Goal: Task Accomplishment & Management: Use online tool/utility

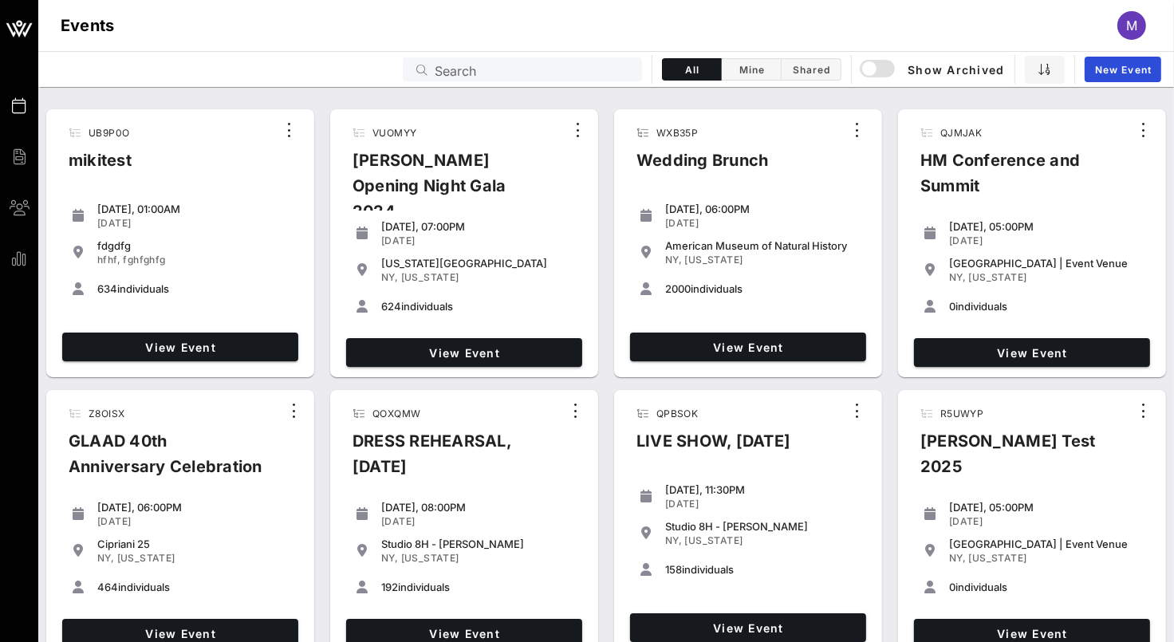
click at [492, 81] on div "Search" at bounding box center [534, 69] width 198 height 24
type input "v"
paste input "NKQ31F"
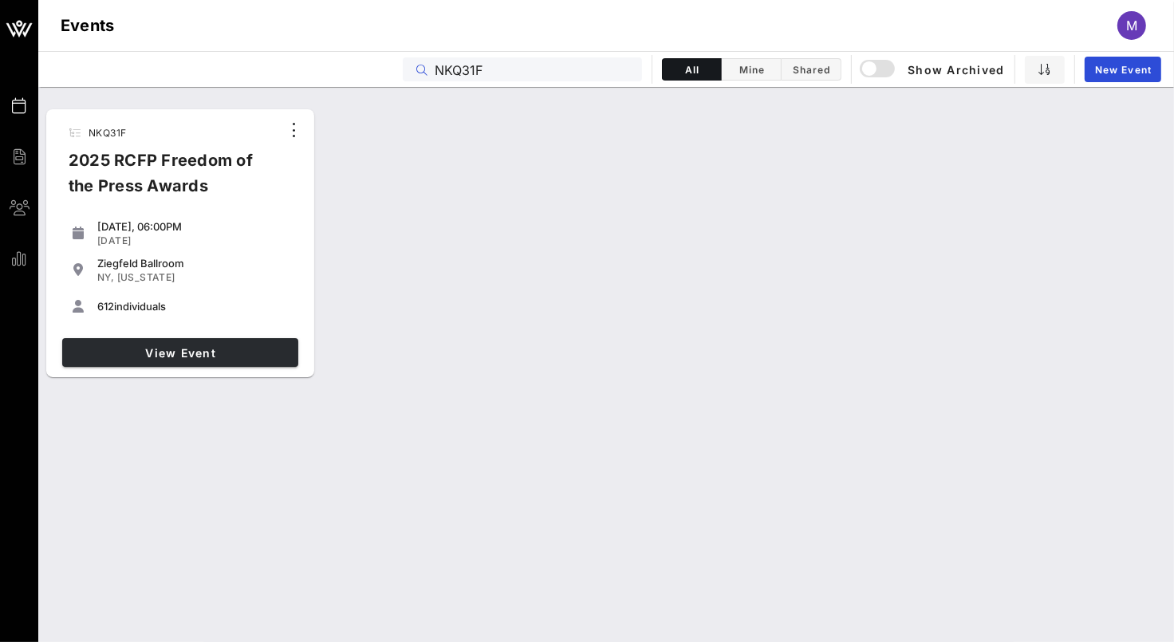
type input "NKQ31F"
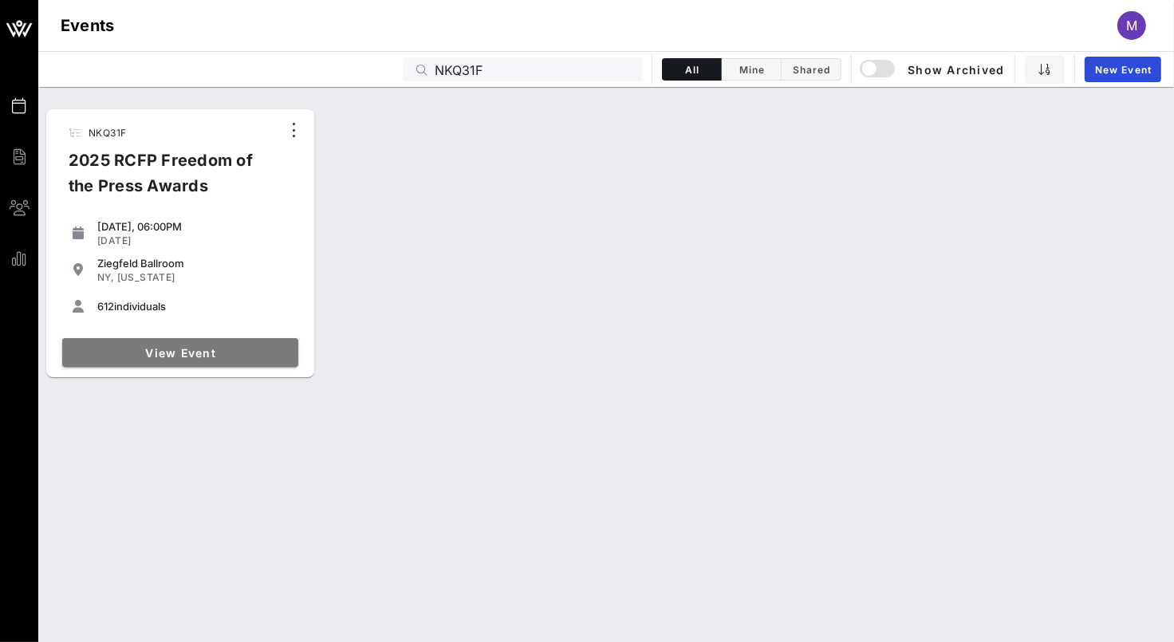
click at [131, 348] on span "View Event" at bounding box center [180, 353] width 223 height 14
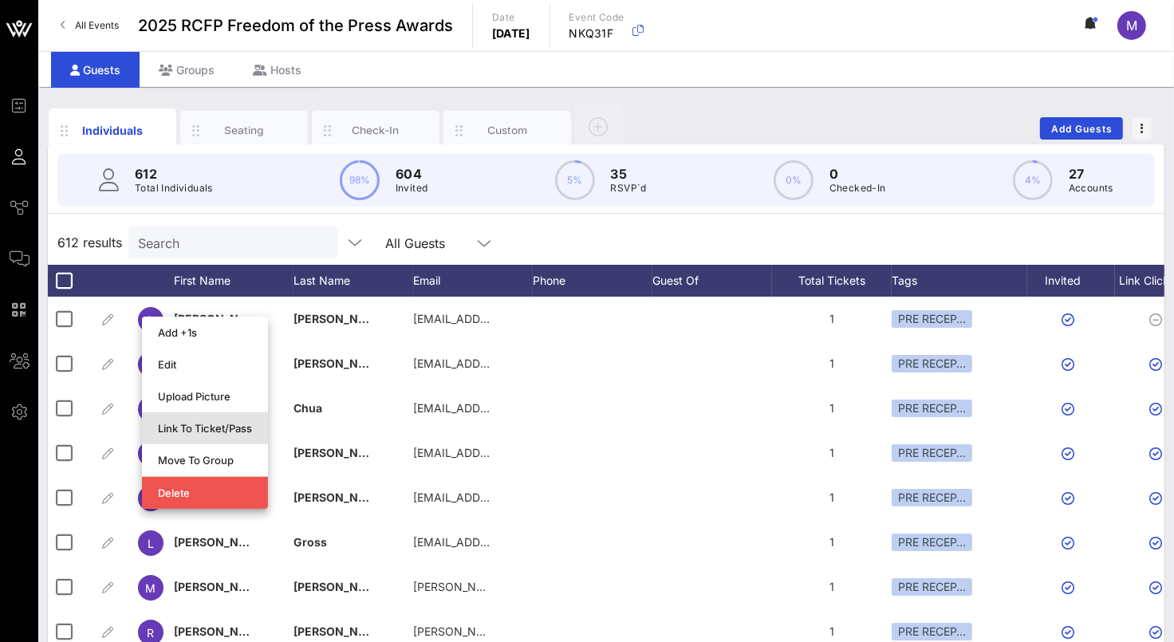
click at [230, 427] on div "Link To Ticket/Pass" at bounding box center [205, 428] width 94 height 13
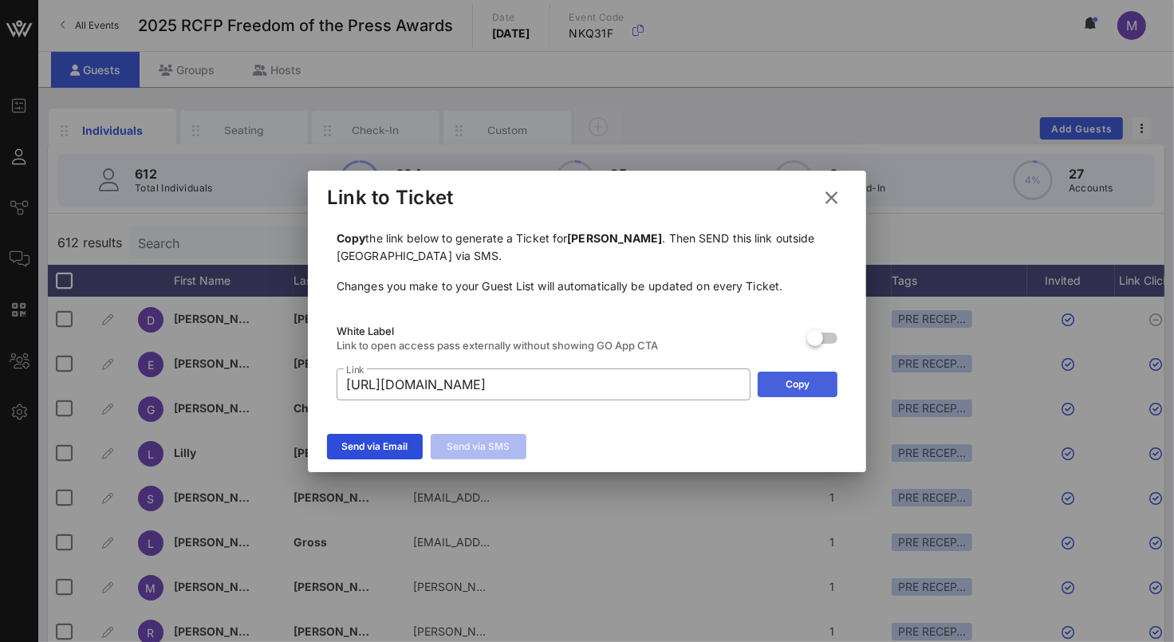
click at [789, 375] on button "Copy" at bounding box center [798, 385] width 80 height 26
click at [841, 193] on icon at bounding box center [831, 198] width 23 height 22
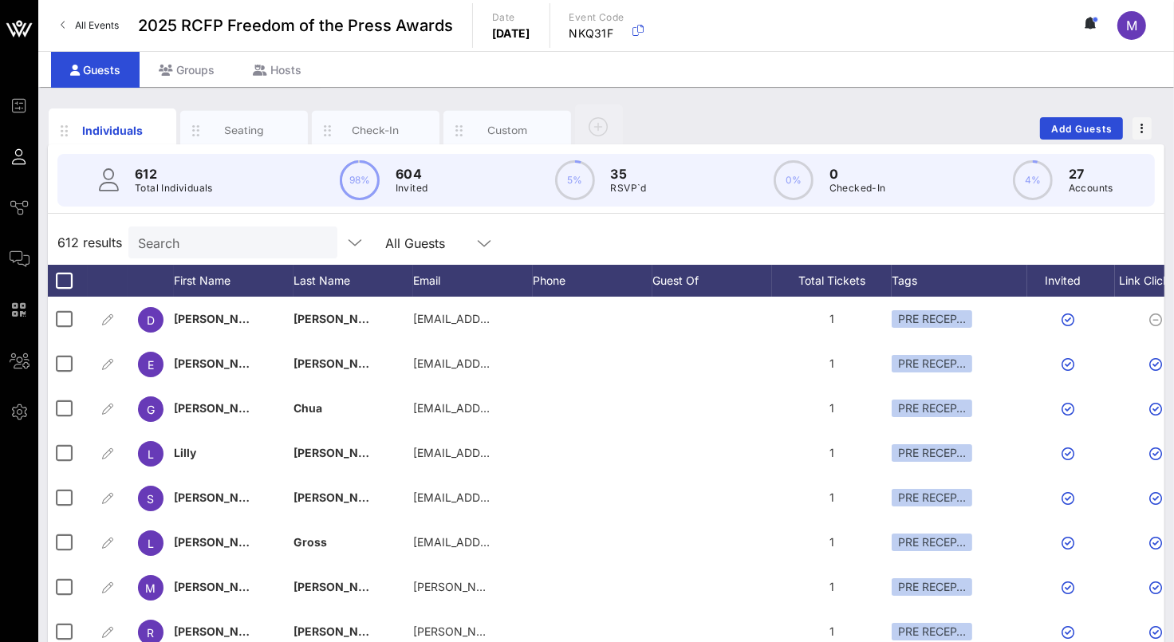
click at [95, 26] on span "All Events" at bounding box center [97, 25] width 44 height 12
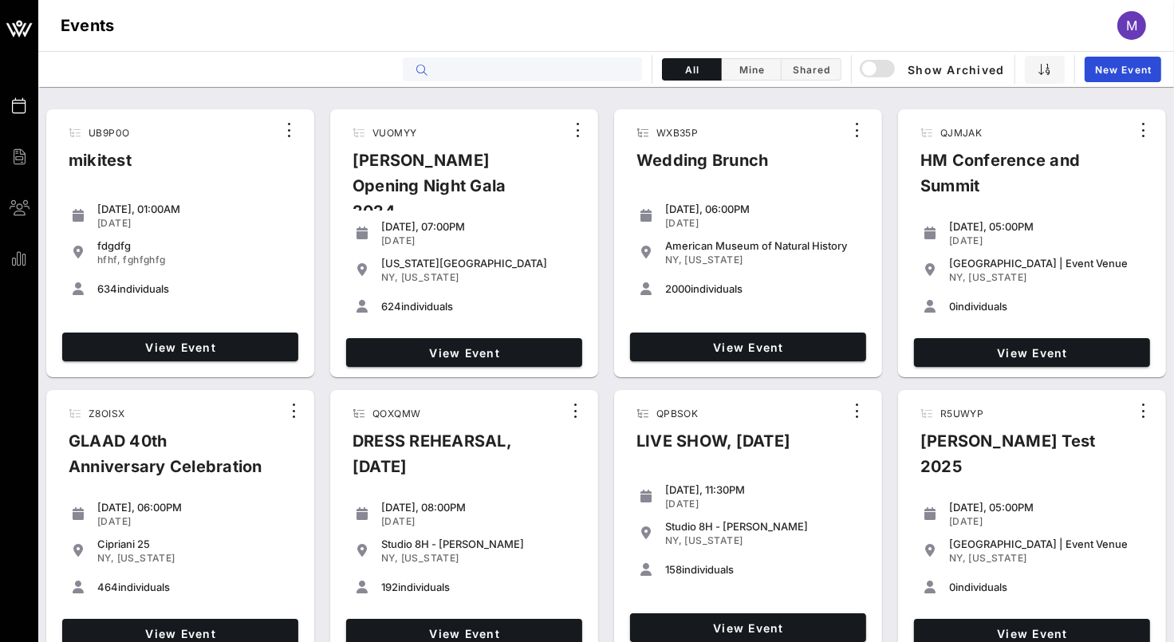
click at [452, 75] on input "text" at bounding box center [534, 69] width 198 height 21
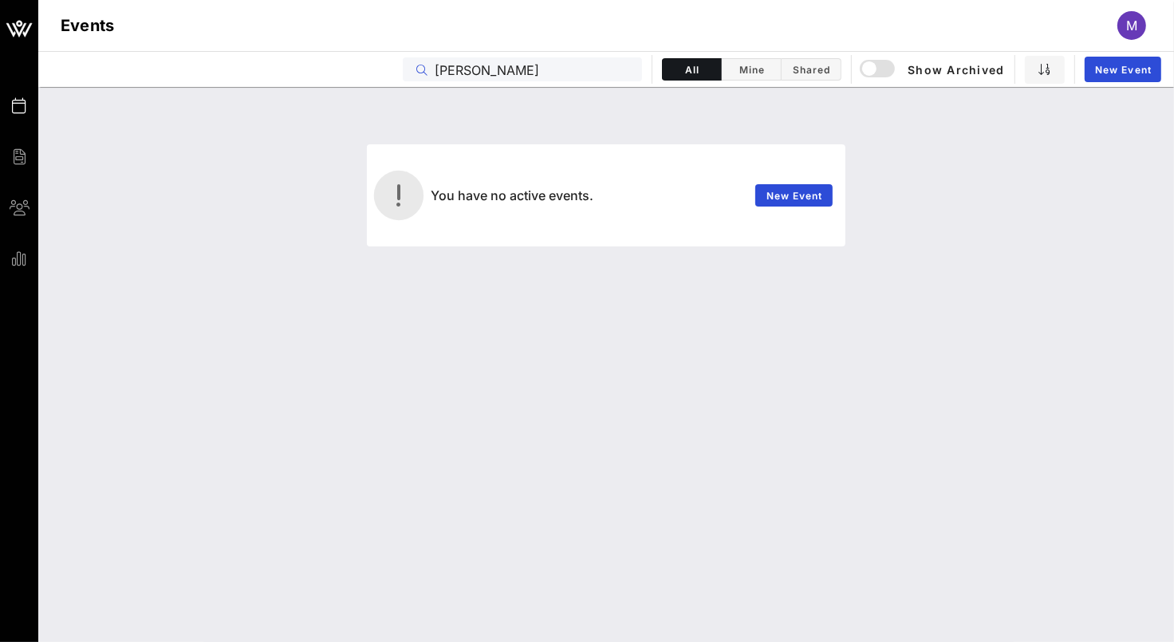
click at [477, 65] on input "alvin" at bounding box center [534, 69] width 198 height 21
click at [477, 66] on input "alvin" at bounding box center [534, 69] width 198 height 21
paste input "BIWGVU"
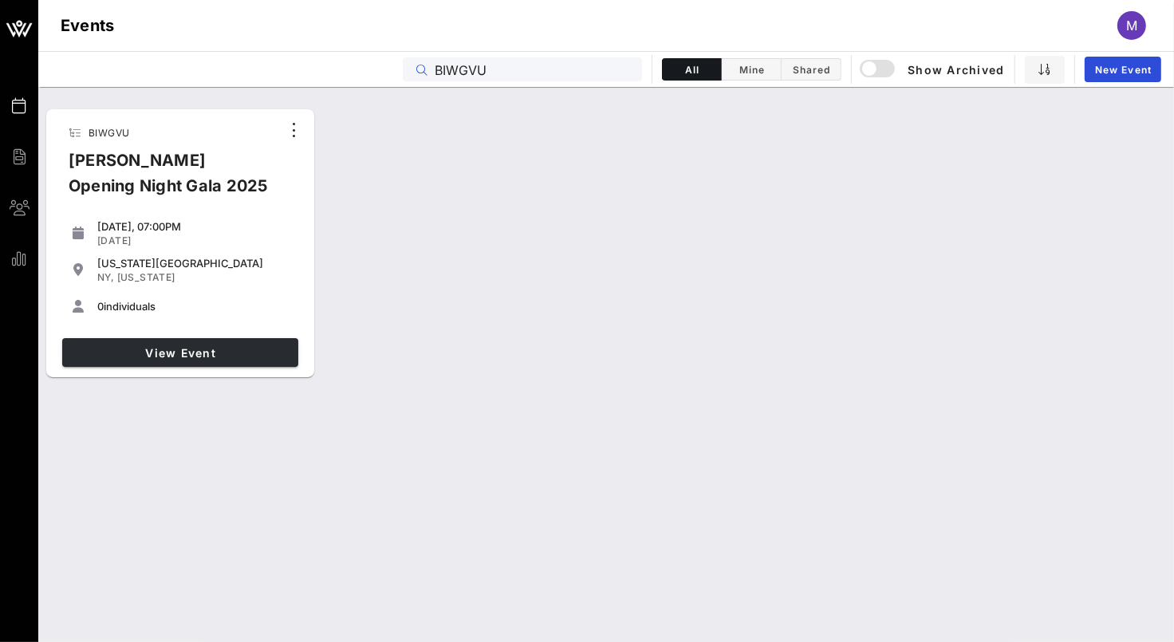
type input "BIWGVU"
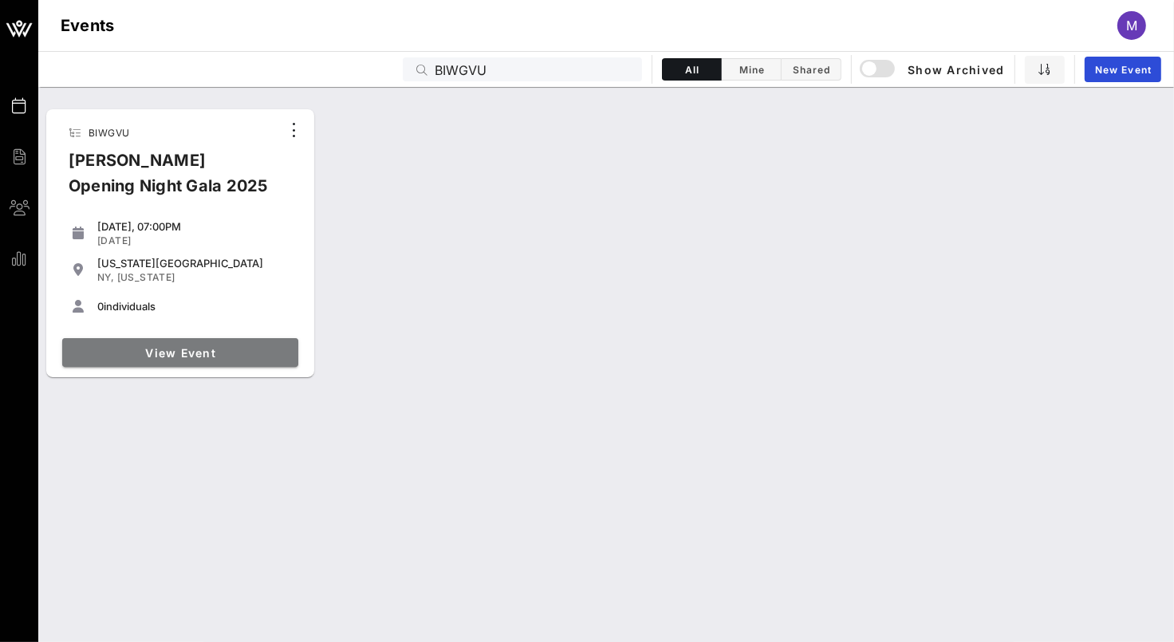
click at [246, 356] on span "View Event" at bounding box center [180, 353] width 223 height 14
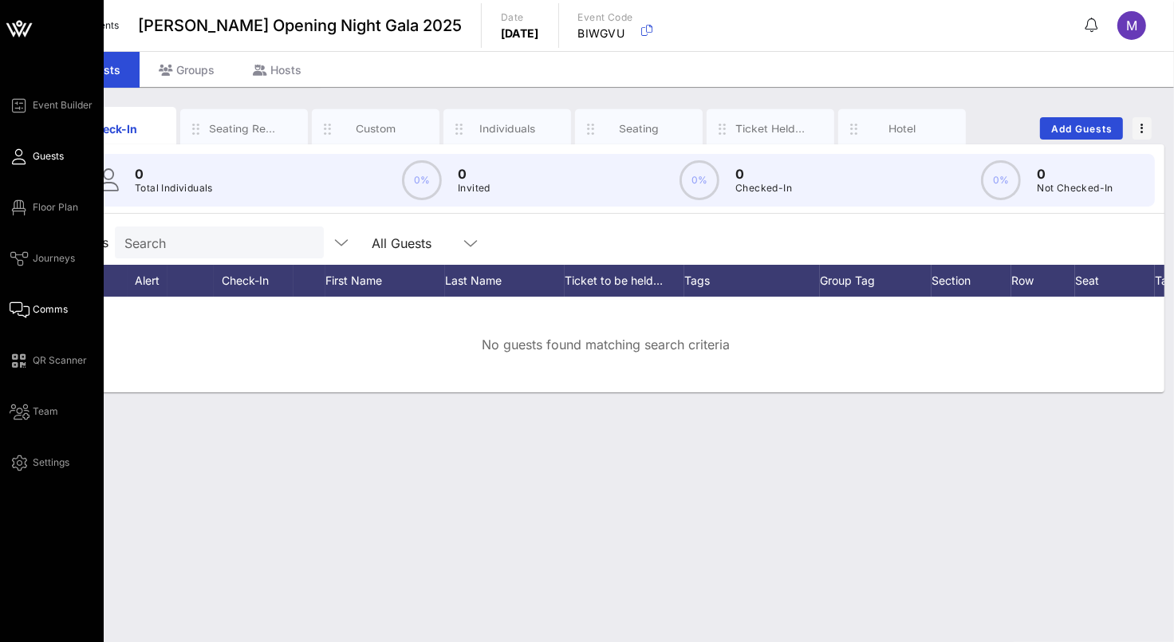
click at [60, 310] on span "Comms" at bounding box center [50, 309] width 35 height 14
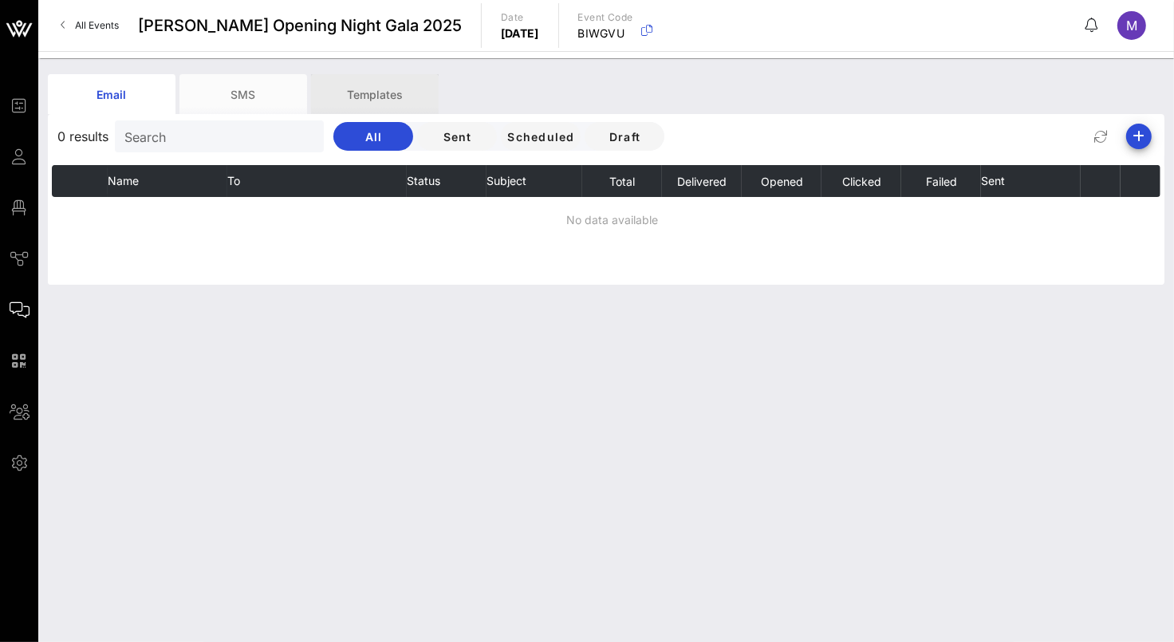
click at [360, 104] on div "Templates" at bounding box center [375, 94] width 128 height 40
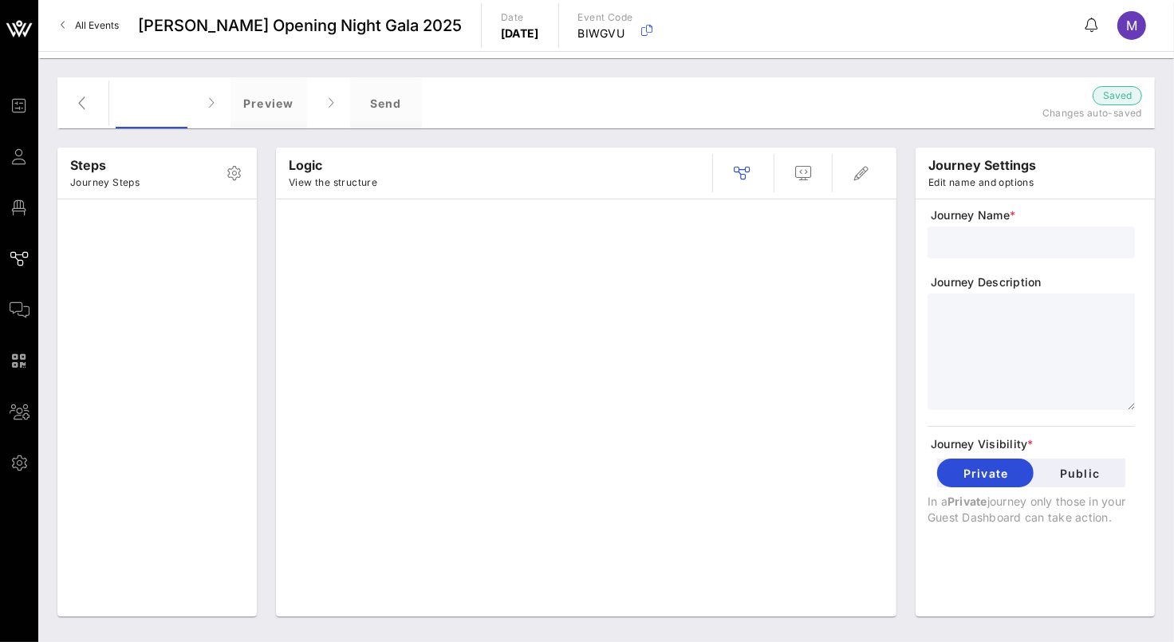
type input "RSVP Only"
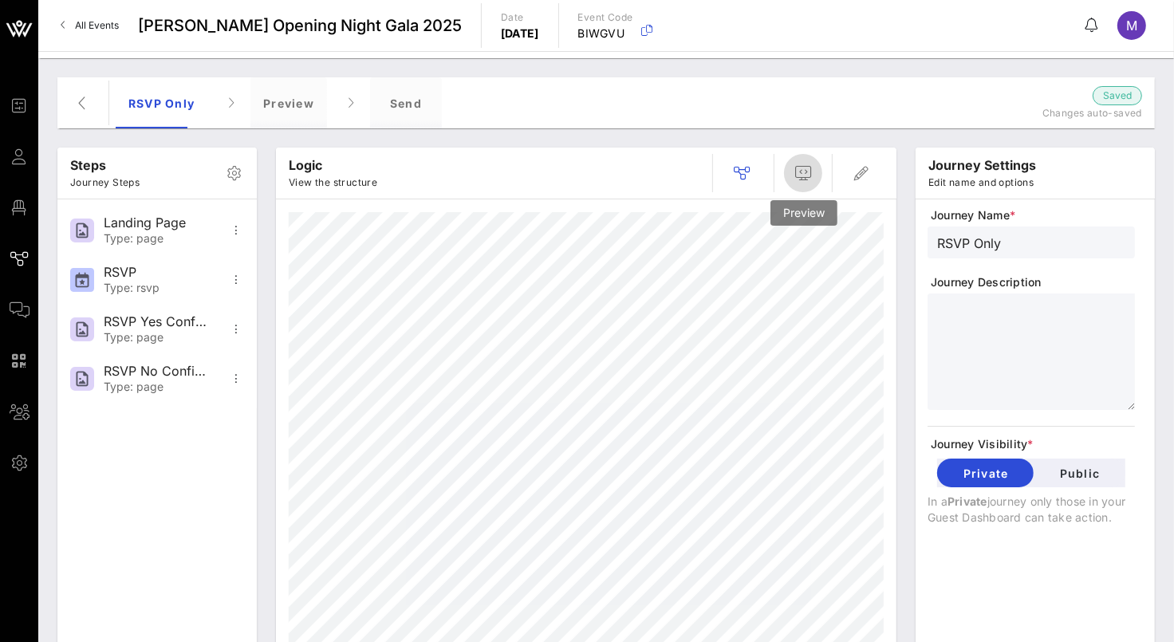
click at [802, 179] on icon "button" at bounding box center [802, 172] width 19 height 19
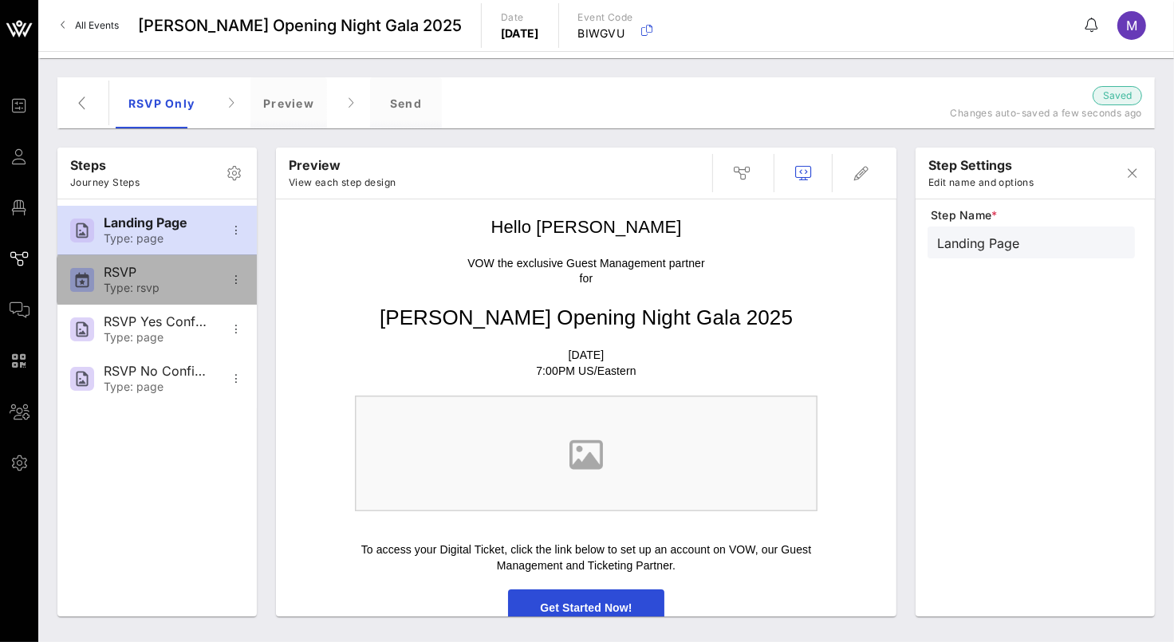
click at [169, 285] on div "Type: rsvp" at bounding box center [156, 288] width 105 height 14
type input "RSVP"
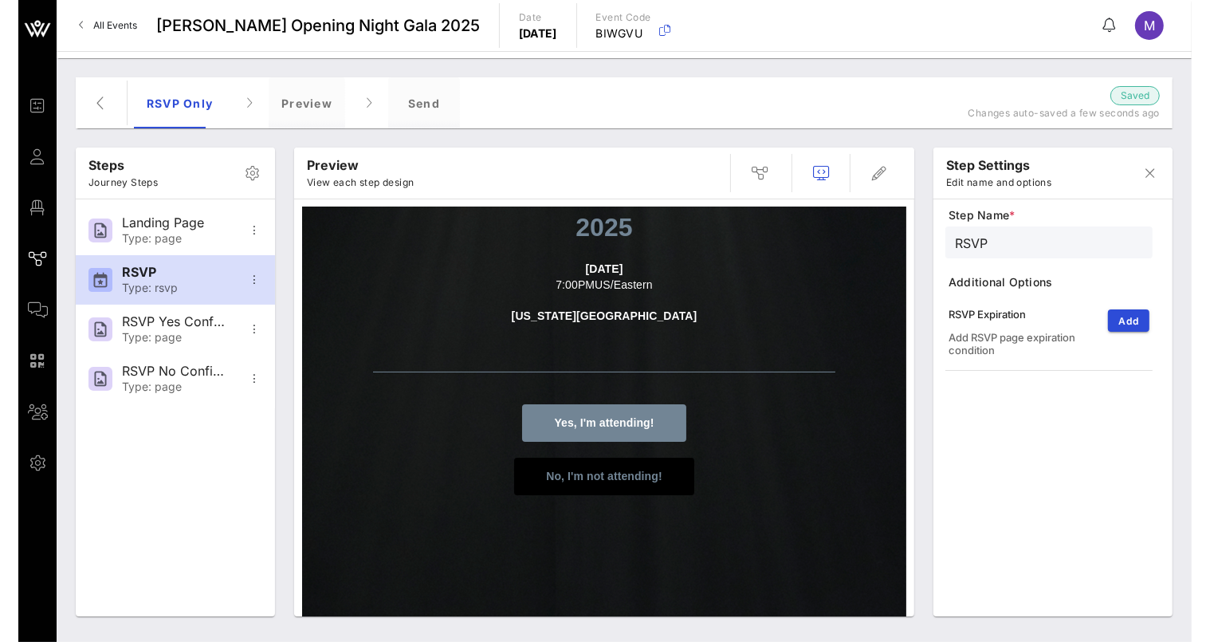
scroll to position [78, 0]
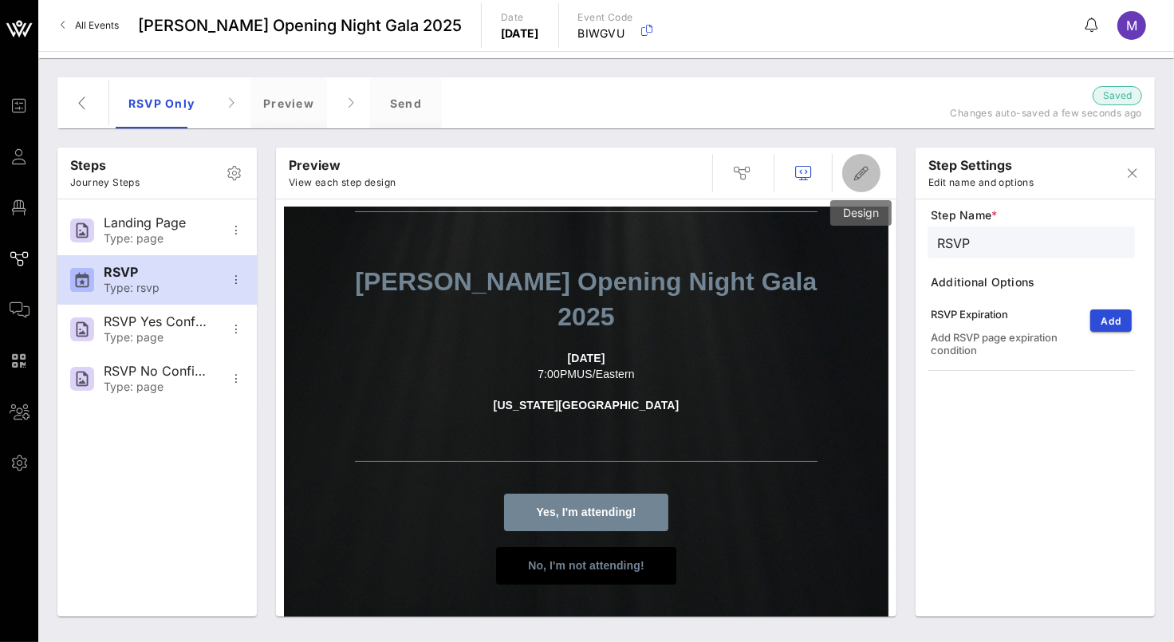
click at [853, 168] on icon "button" at bounding box center [861, 172] width 19 height 19
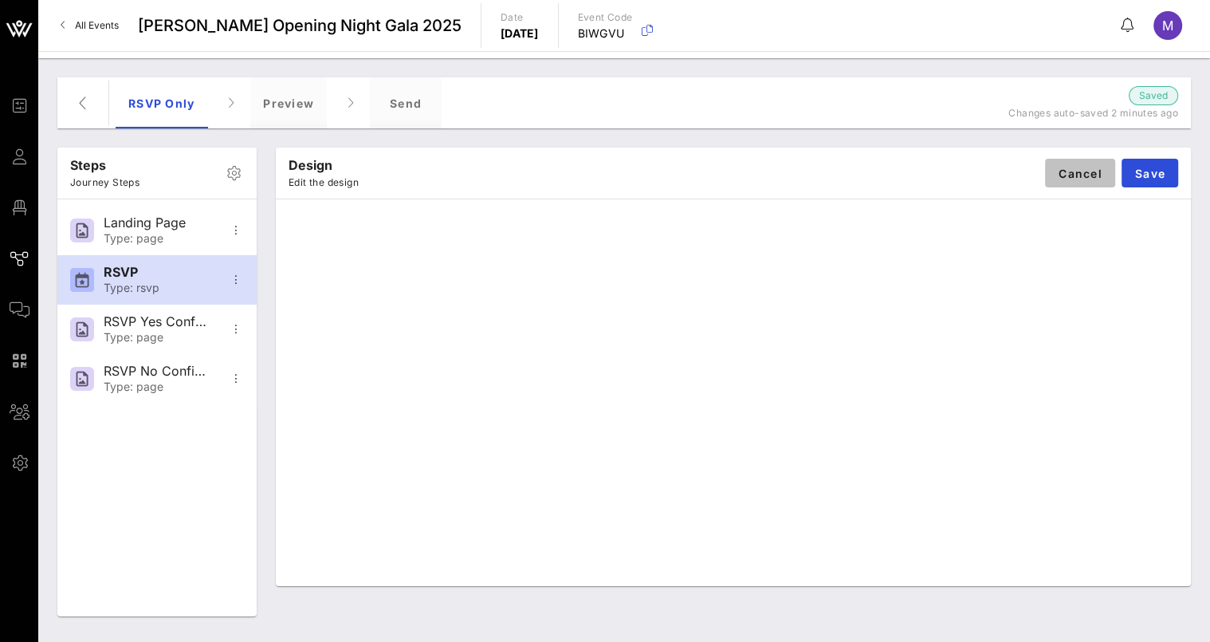
click at [1103, 177] on button "Cancel" at bounding box center [1080, 173] width 70 height 29
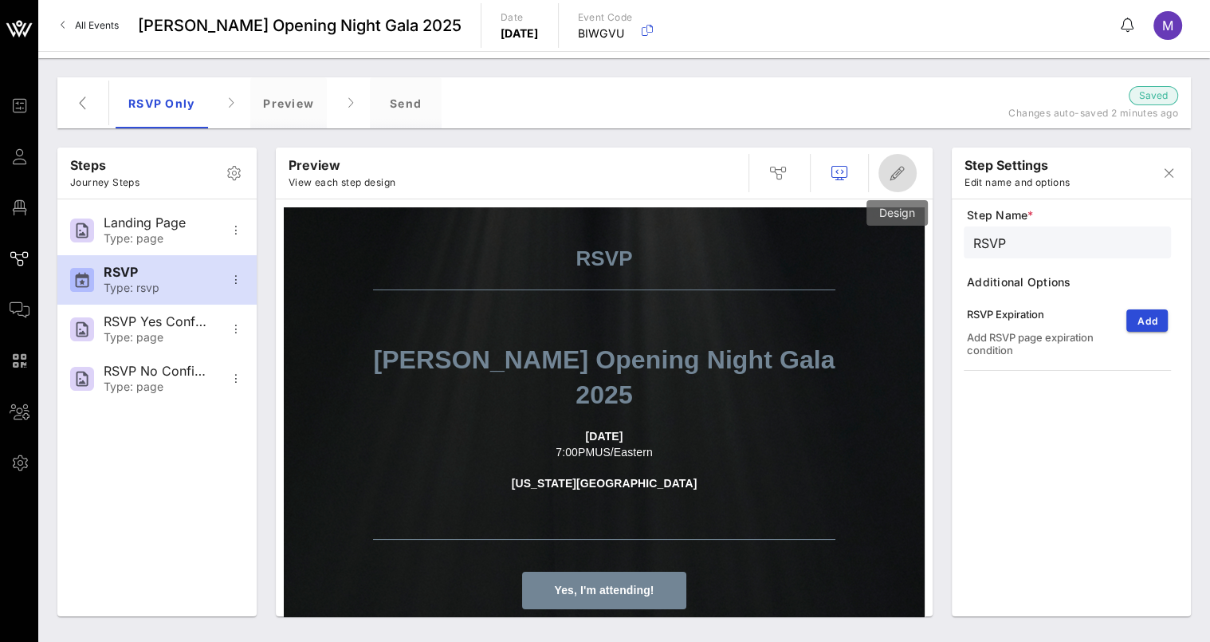
click at [888, 167] on icon "button" at bounding box center [897, 172] width 19 height 19
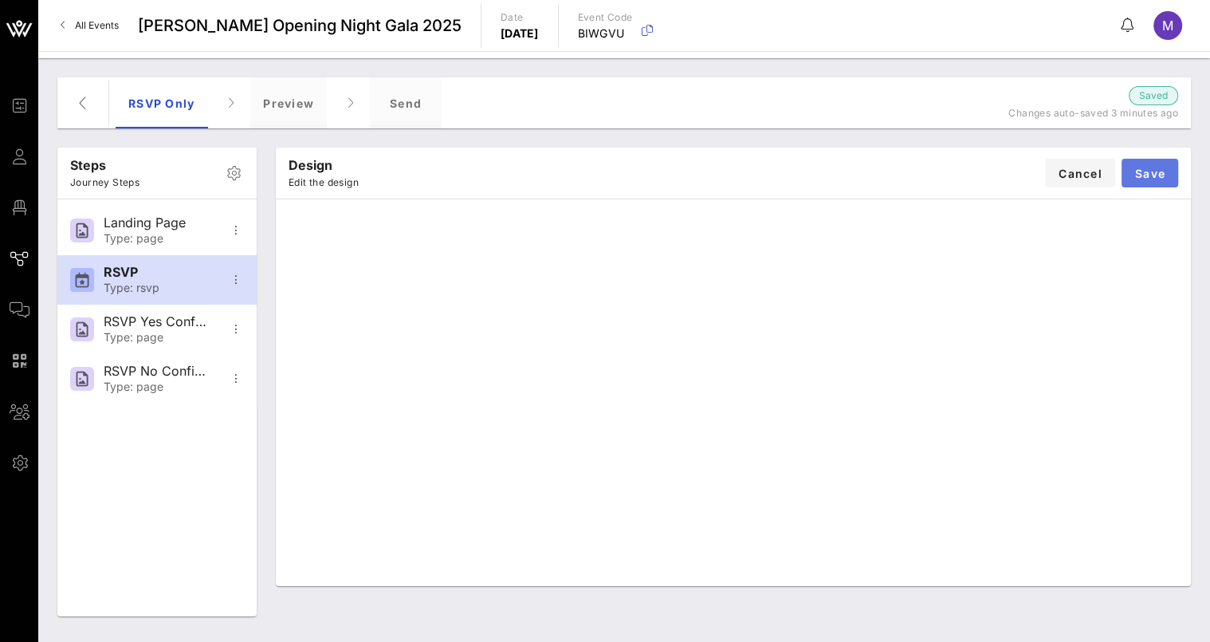
click at [1167, 177] on button "Save" at bounding box center [1150, 173] width 57 height 29
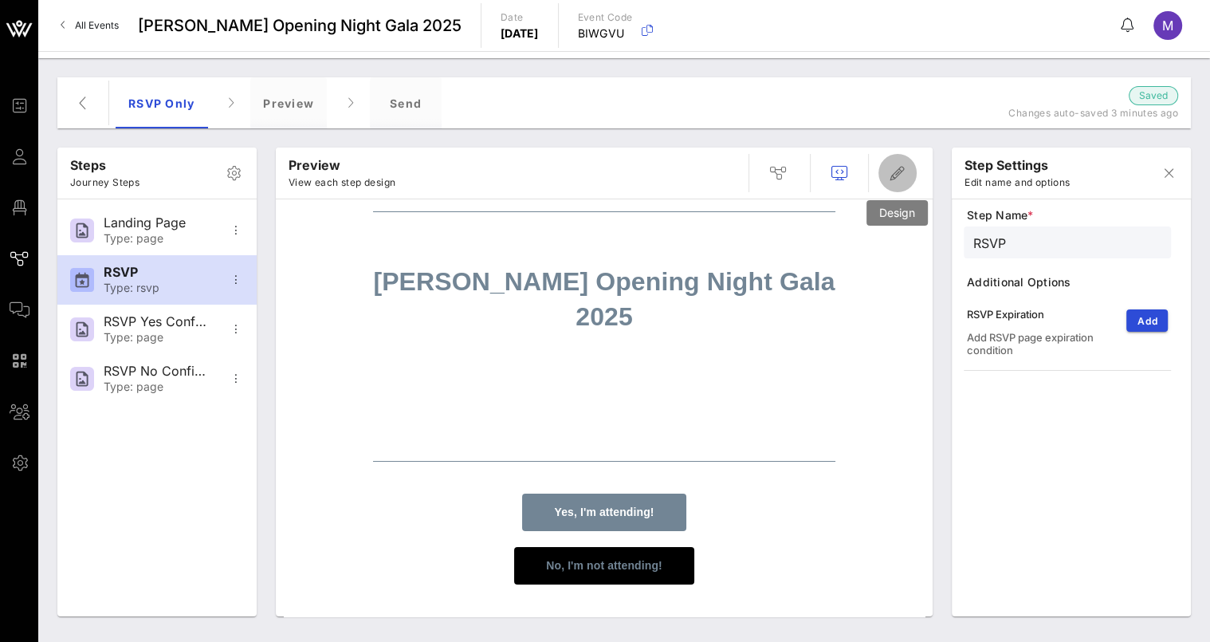
click at [903, 183] on button "button" at bounding box center [898, 173] width 38 height 38
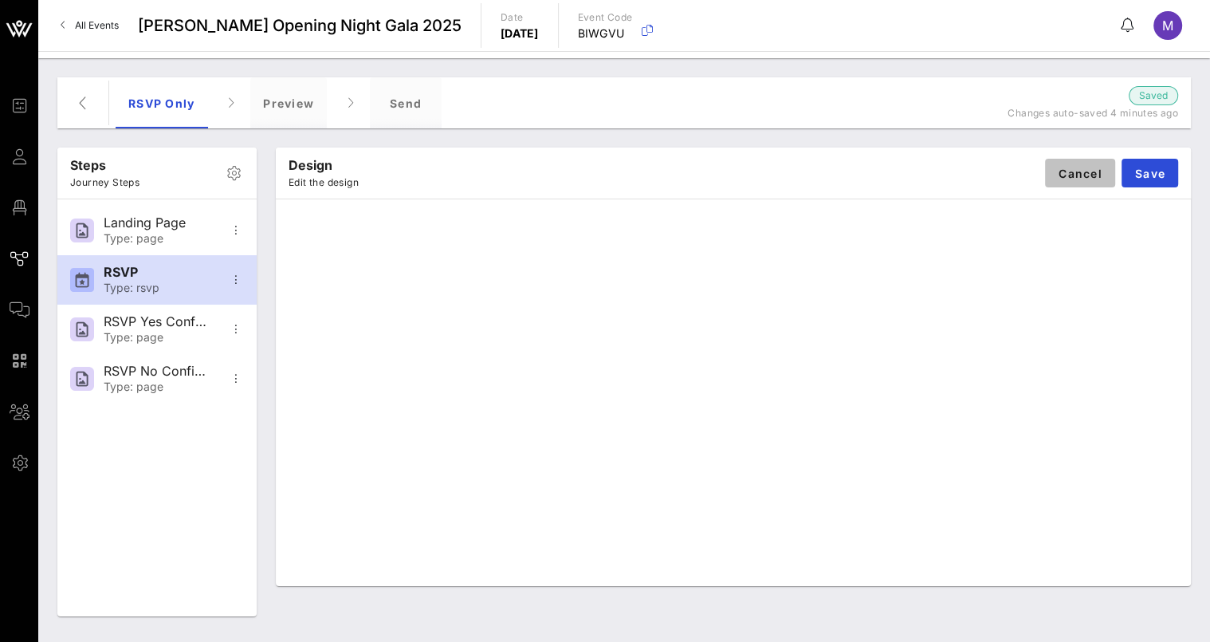
click at [1095, 177] on span "Cancel" at bounding box center [1080, 174] width 45 height 14
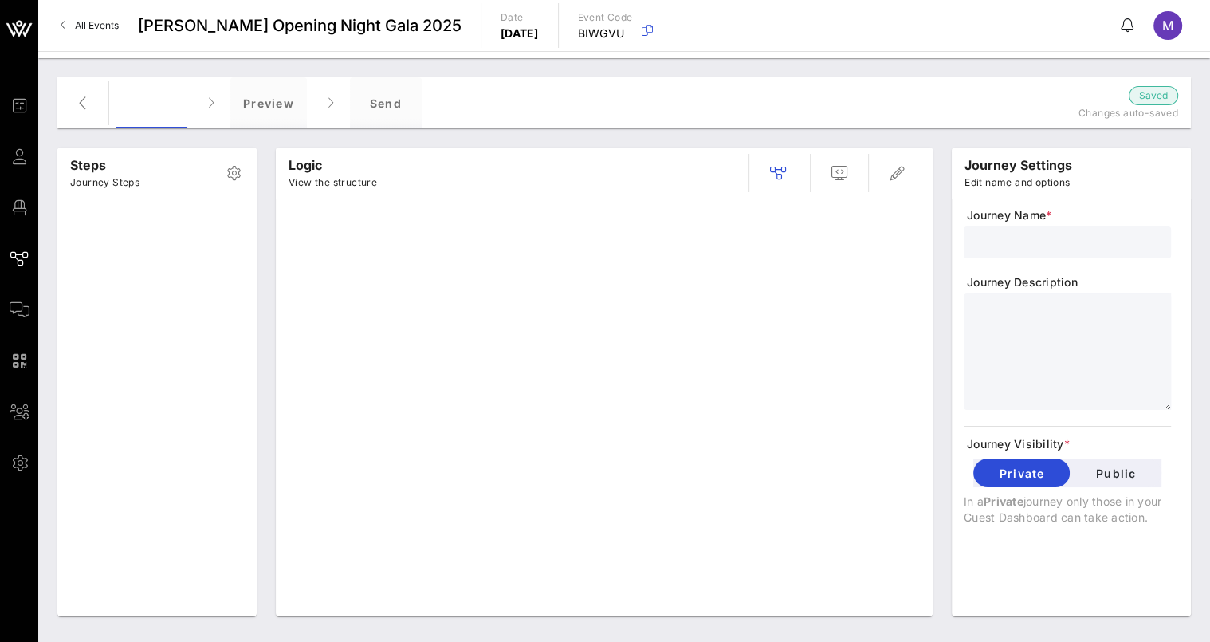
type input "RSVP Only"
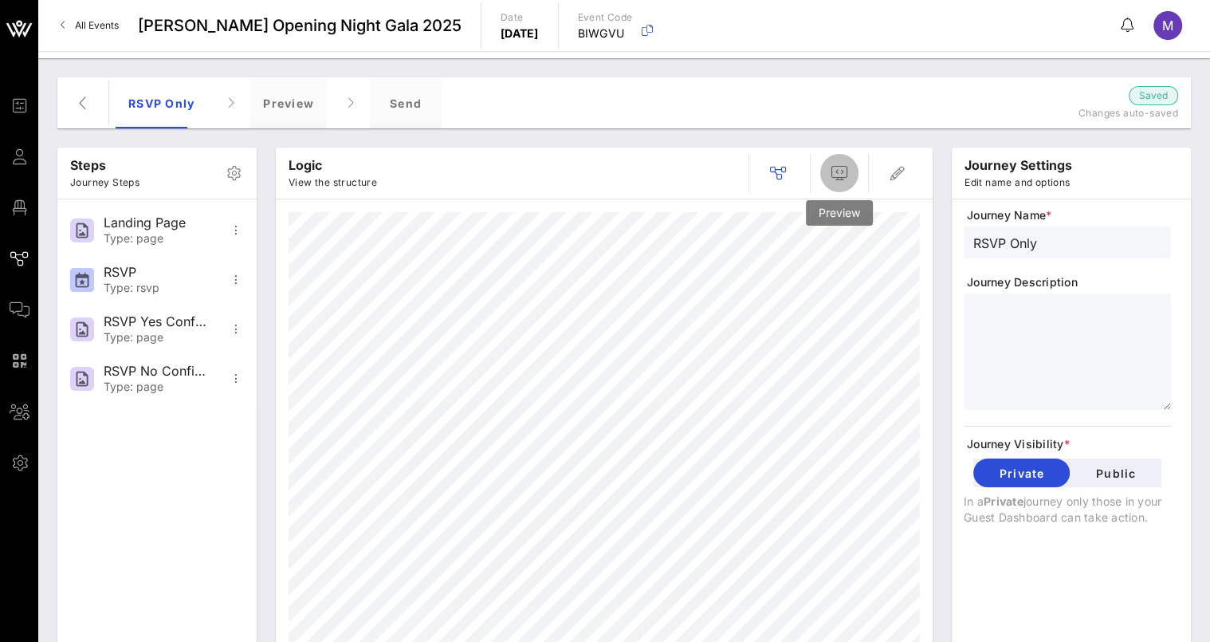
click at [843, 171] on icon "button" at bounding box center [839, 172] width 19 height 19
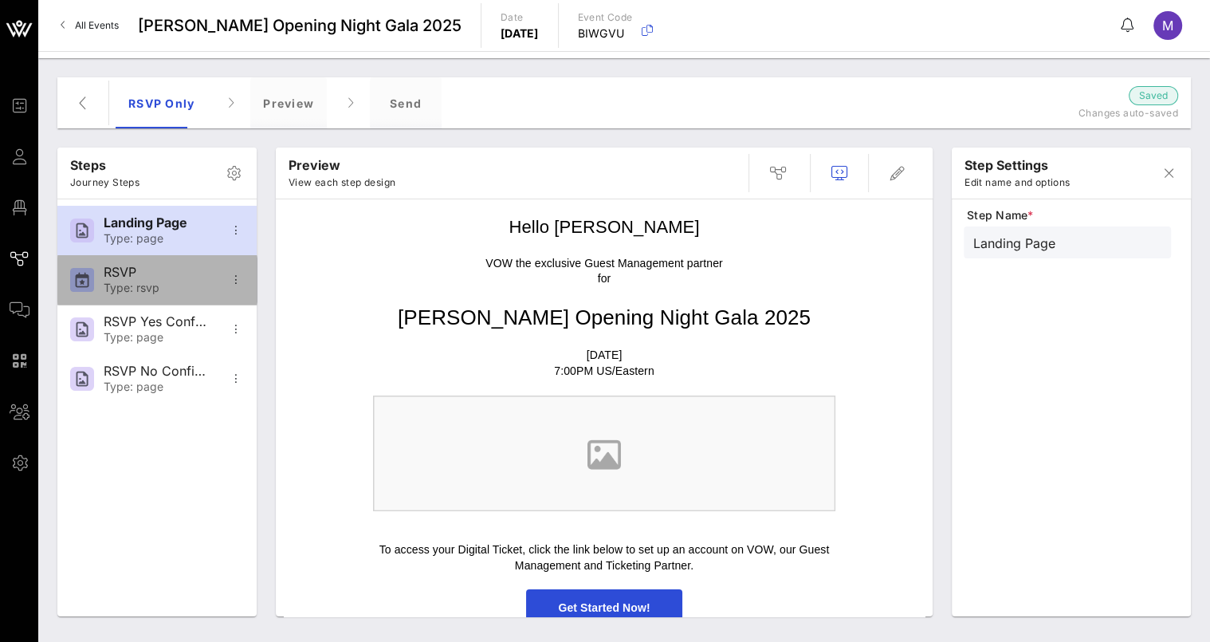
click at [132, 262] on div "RSVP Type: rsvp" at bounding box center [156, 279] width 105 height 49
type input "RSVP"
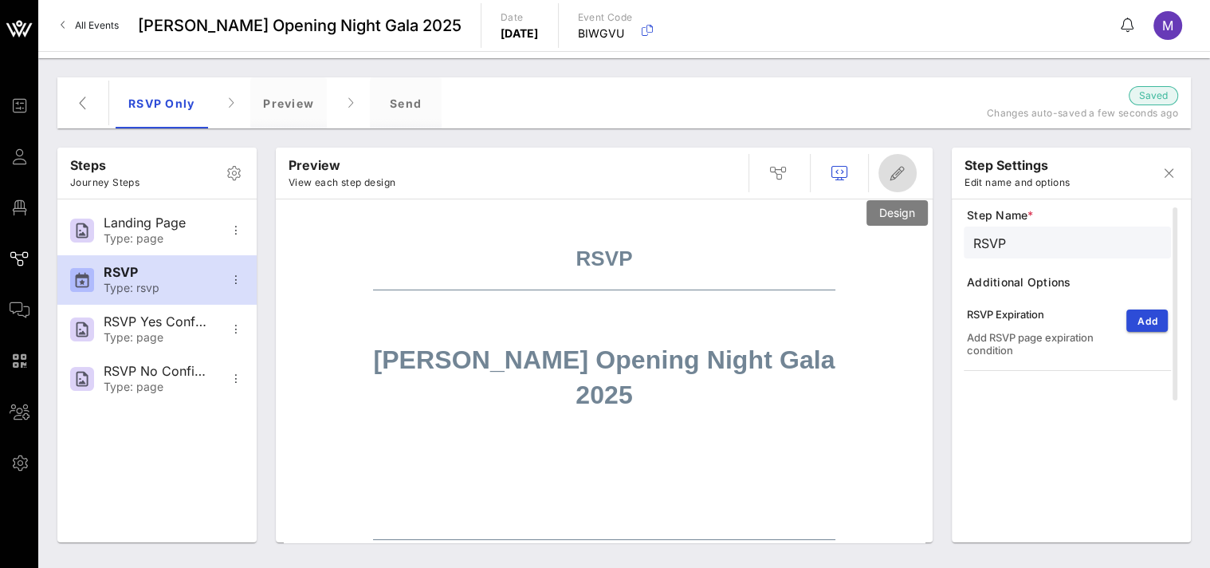
click at [888, 170] on span "button" at bounding box center [898, 172] width 38 height 19
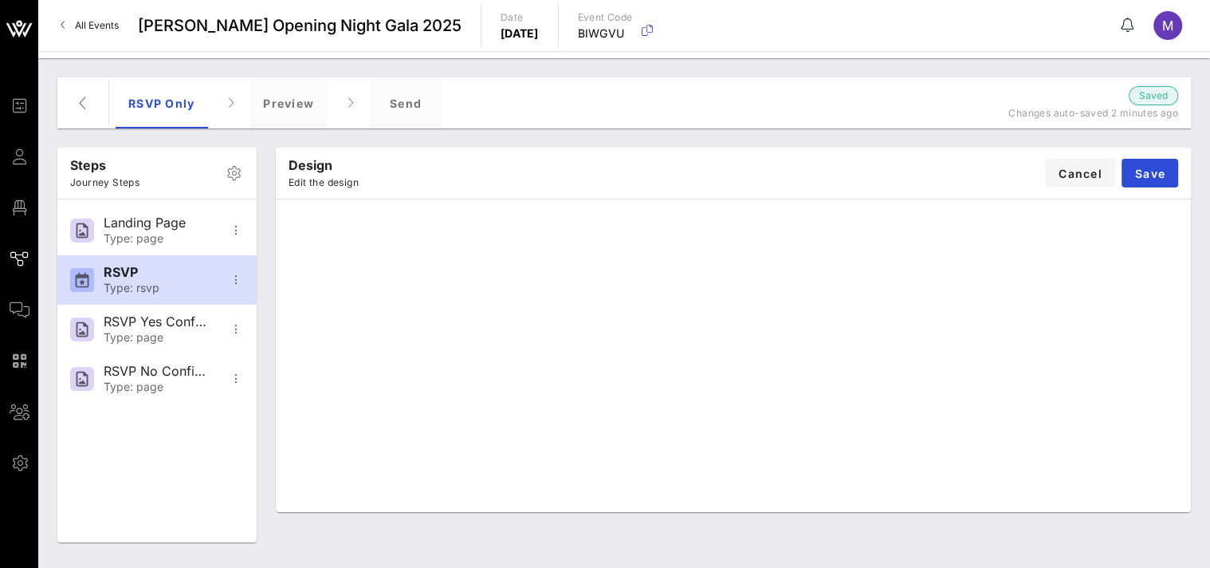
click at [1207, 334] on div "Steps Journey Steps Landing Page Type: page RSVP Type: rsvp RSVP Yes Confirmati…" at bounding box center [624, 313] width 1172 height 510
click at [1137, 167] on span "Save" at bounding box center [1150, 174] width 31 height 14
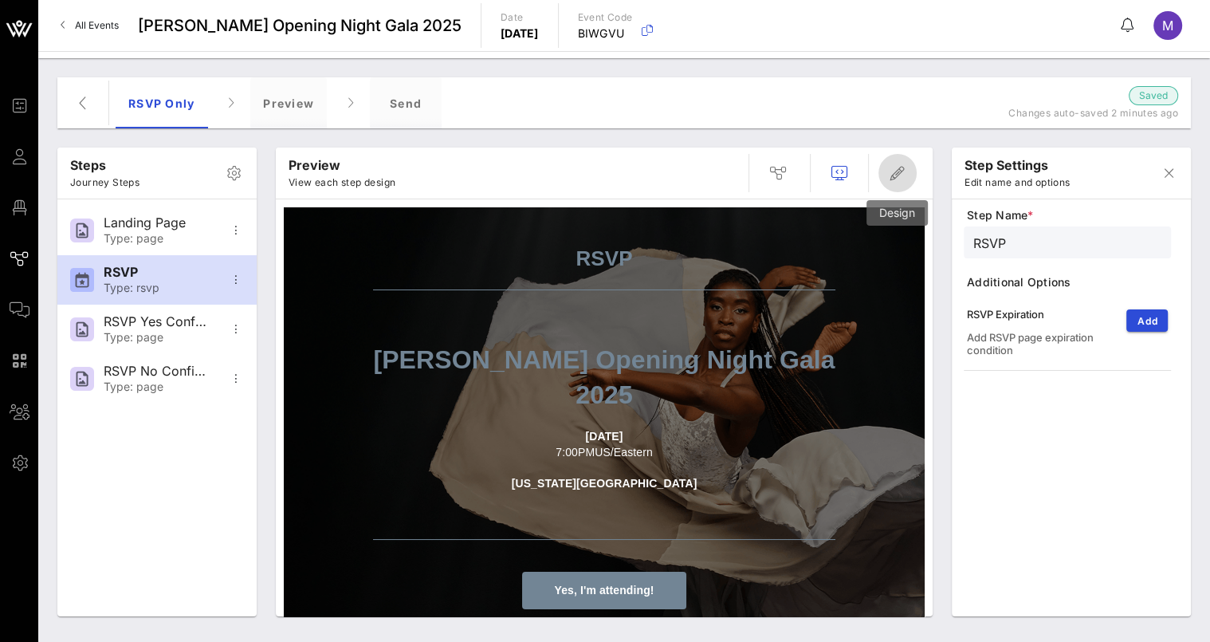
click at [884, 172] on span "button" at bounding box center [898, 172] width 38 height 19
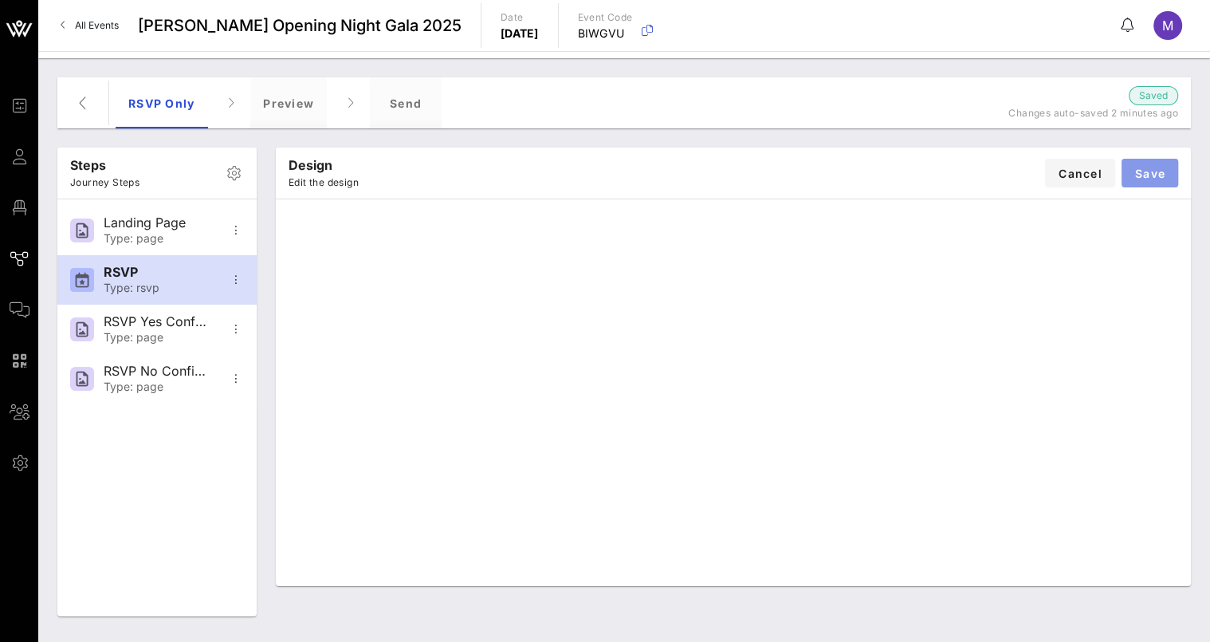
click at [1156, 181] on button "Save" at bounding box center [1150, 173] width 57 height 29
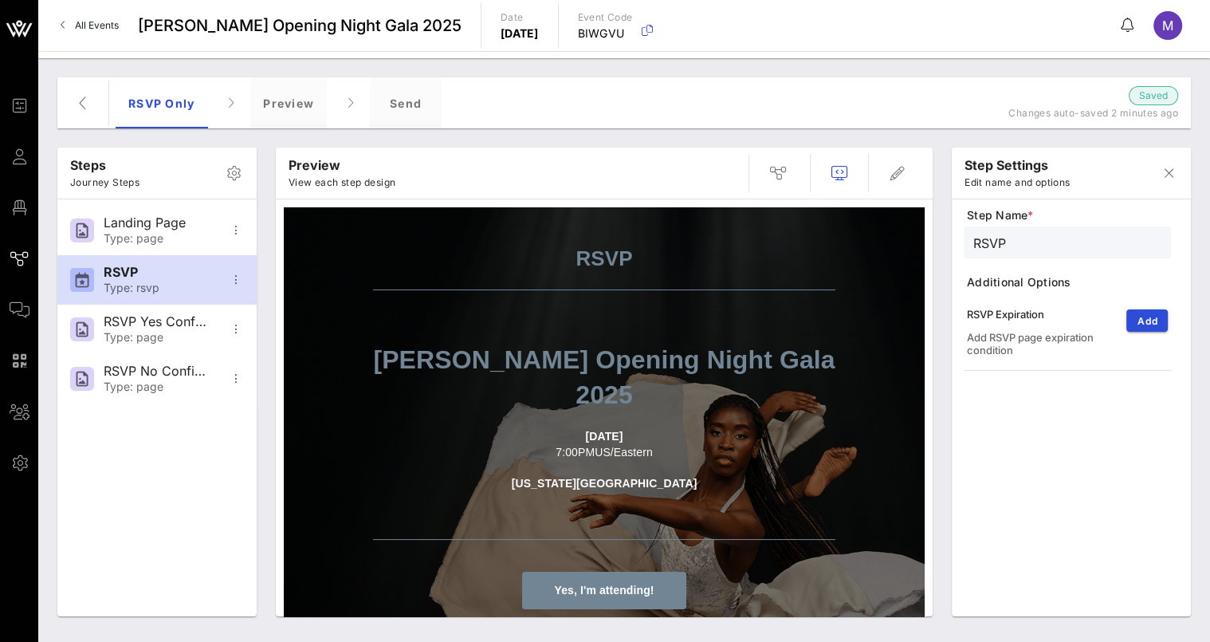
click at [1184, 60] on div "Steps Journey Steps Landing Page Type: page RSVP Type: rsvp RSVP Yes Confirmati…" at bounding box center [624, 350] width 1172 height 584
click at [897, 168] on icon "button" at bounding box center [897, 172] width 19 height 19
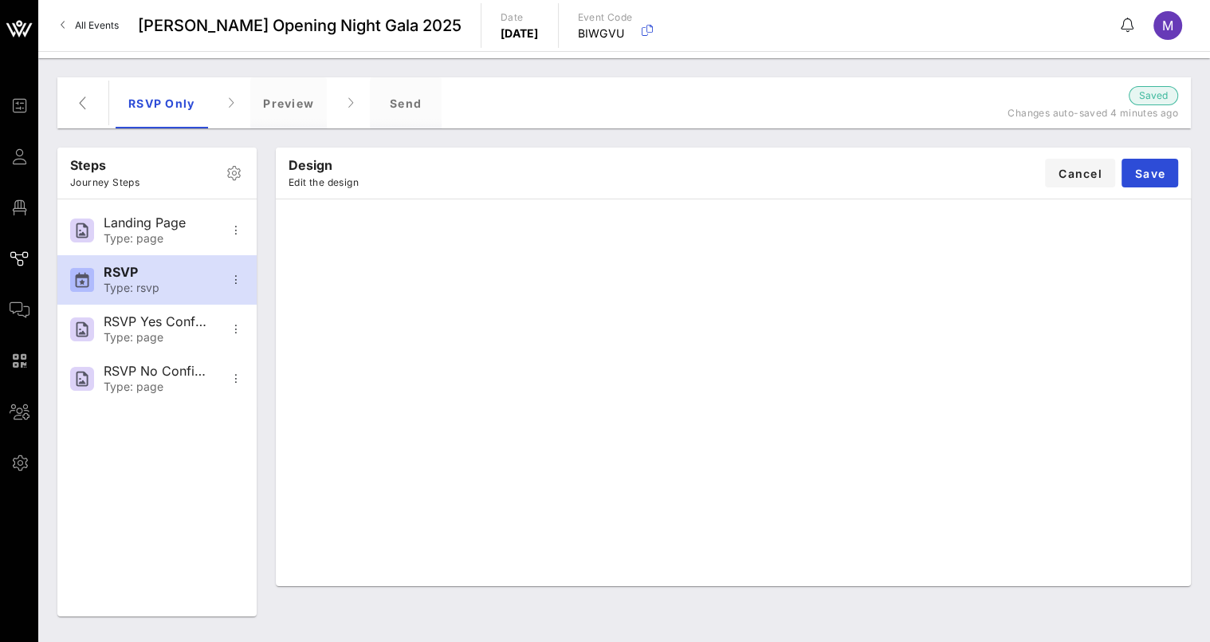
click at [1200, 393] on div "Design Edit the design Cancel Save" at bounding box center [733, 382] width 935 height 488
click at [1102, 160] on button "Cancel" at bounding box center [1080, 173] width 70 height 29
